Goal: Task Accomplishment & Management: Manage account settings

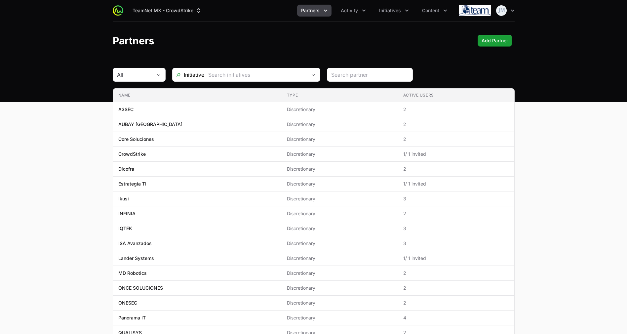
click at [403, 2] on div "TeamNet MX - CrowdStrike Partners Activity Initiatives Content Open user menu O…" at bounding box center [314, 10] width 402 height 21
click at [398, 15] on button "Initiatives" at bounding box center [394, 11] width 38 height 12
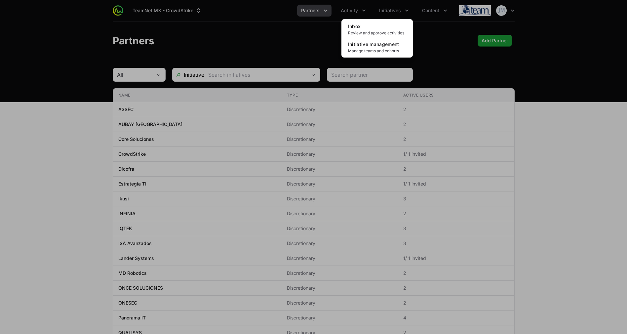
click at [351, 9] on div "Initiatives menu" at bounding box center [313, 167] width 627 height 334
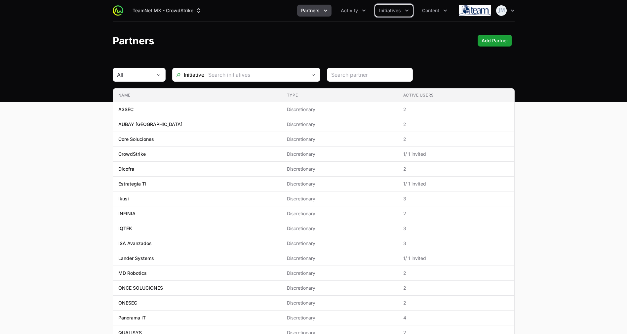
click at [351, 9] on span "Activity" at bounding box center [349, 10] width 17 height 7
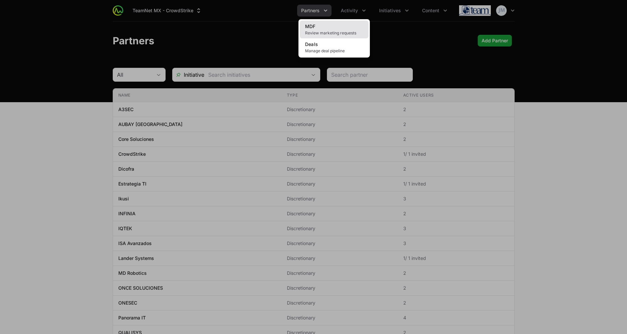
click at [331, 36] on link "MDF Review marketing requests" at bounding box center [334, 29] width 69 height 18
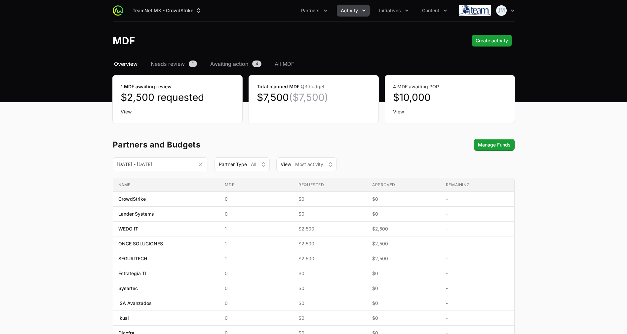
click at [356, 7] on span "Activity" at bounding box center [349, 10] width 17 height 7
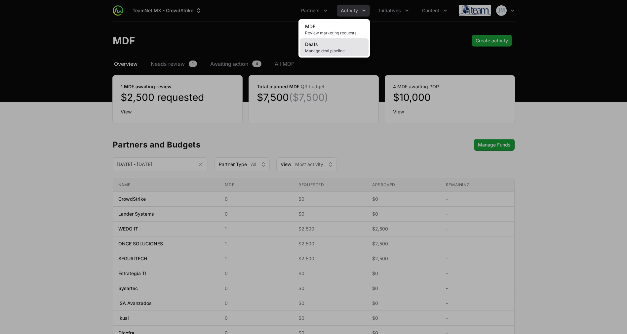
click at [343, 46] on link "Deals Manage deal pipeline" at bounding box center [334, 47] width 69 height 18
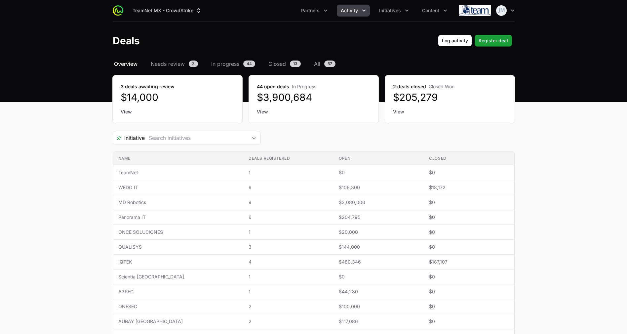
click at [125, 113] on link "View" at bounding box center [178, 111] width 114 height 7
click at [249, 190] on span "6" at bounding box center [288, 187] width 80 height 7
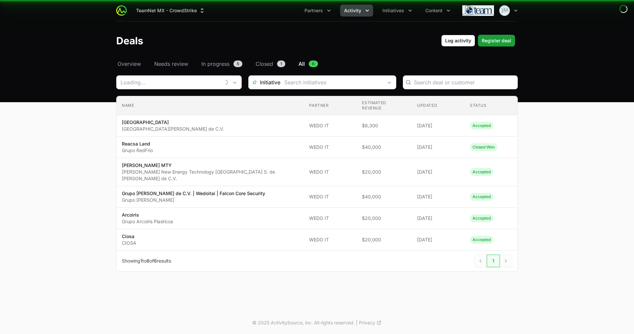
type input "WEDO IT"
